Goal: Task Accomplishment & Management: Use online tool/utility

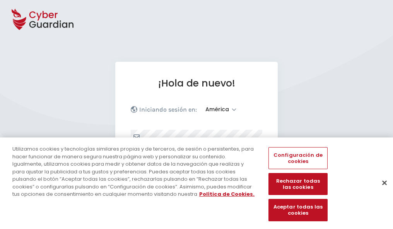
select select "América"
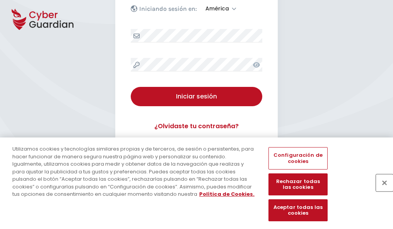
click at [380, 191] on button "Cerrar" at bounding box center [384, 182] width 17 height 17
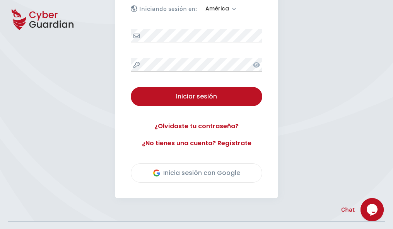
scroll to position [175, 0]
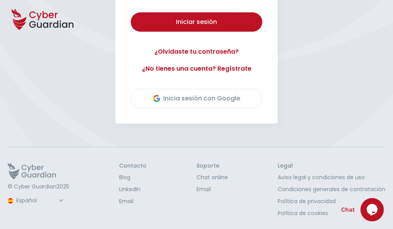
click at [131, 12] on button "Iniciar sesión" at bounding box center [196, 21] width 131 height 19
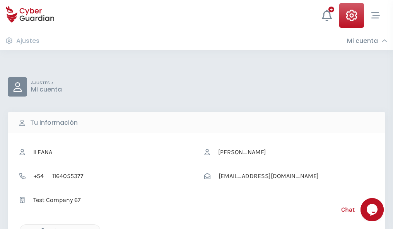
click at [41, 228] on icon "button" at bounding box center [40, 231] width 7 height 7
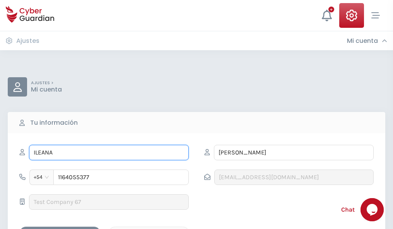
click at [109, 153] on input "ILEANA" at bounding box center [109, 152] width 160 height 15
type input "I"
type input "Felipa"
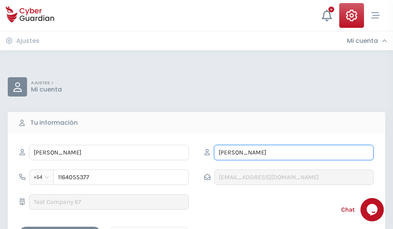
click at [293, 153] on input "CORREA" at bounding box center [294, 152] width 160 height 15
type input "C"
type input "Vélez"
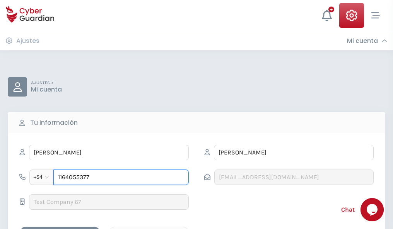
click at [121, 177] on input "1164055377" at bounding box center [120, 177] width 135 height 15
type input "1"
type input "4806440428"
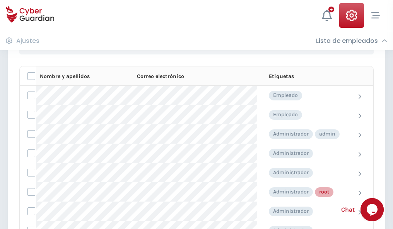
scroll to position [389, 0]
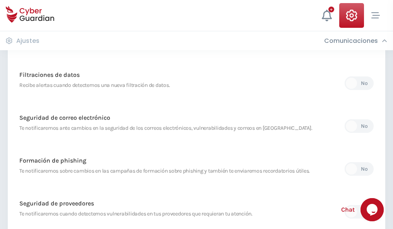
scroll to position [407, 0]
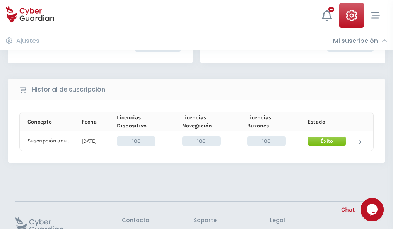
scroll to position [196, 0]
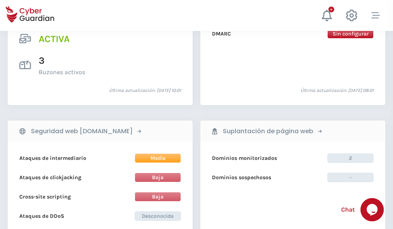
scroll to position [785, 0]
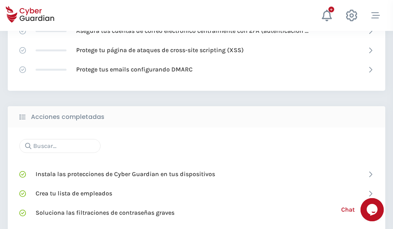
scroll to position [515, 0]
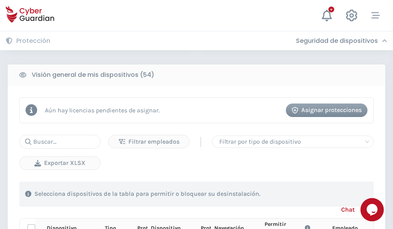
scroll to position [683, 0]
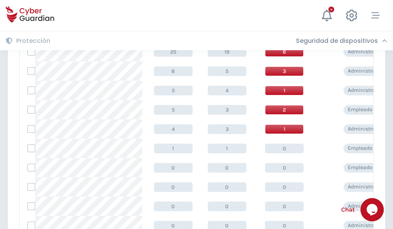
scroll to position [390, 0]
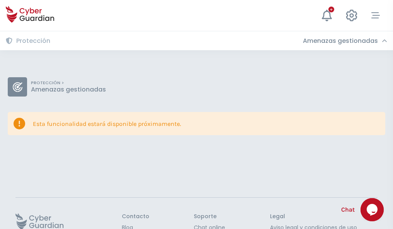
scroll to position [50, 0]
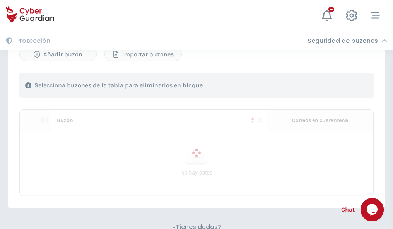
scroll to position [331, 0]
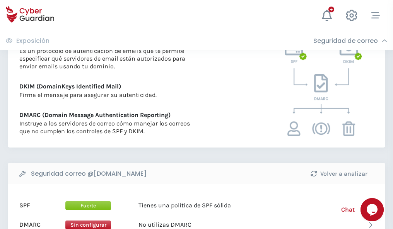
scroll to position [417, 0]
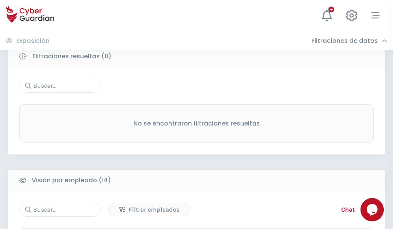
scroll to position [698, 0]
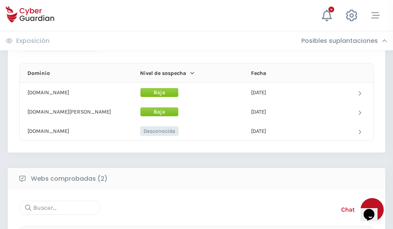
scroll to position [464, 0]
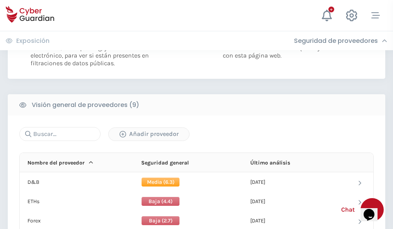
scroll to position [556, 0]
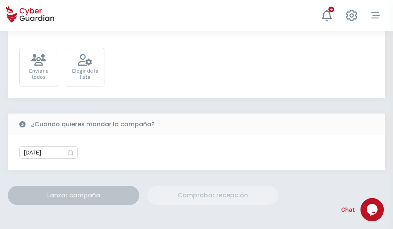
scroll to position [283, 0]
